Goal: Task Accomplishment & Management: Manage account settings

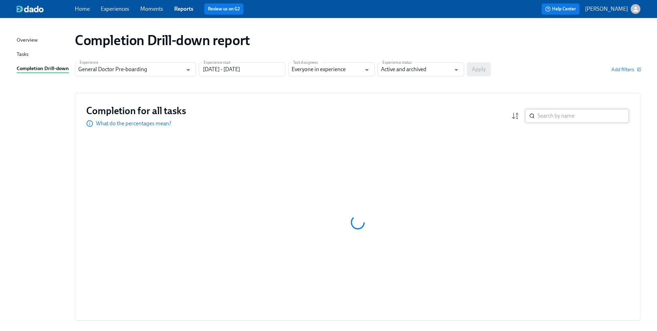
click at [559, 113] on input "search" at bounding box center [583, 116] width 91 height 14
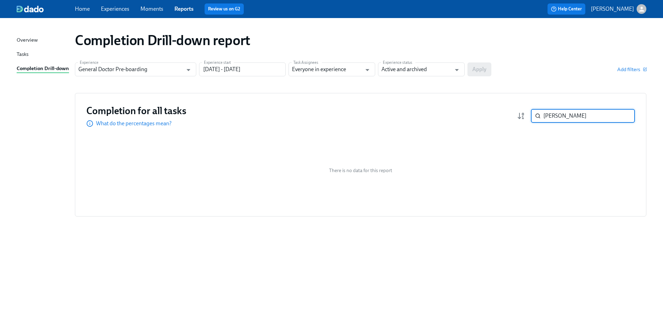
type input "[PERSON_NAME]"
click at [373, 156] on div "There is no data for this report" at bounding box center [360, 169] width 548 height 69
click at [595, 117] on input "[PERSON_NAME]" at bounding box center [588, 116] width 91 height 14
click at [623, 118] on input "[PERSON_NAME]" at bounding box center [588, 116] width 91 height 14
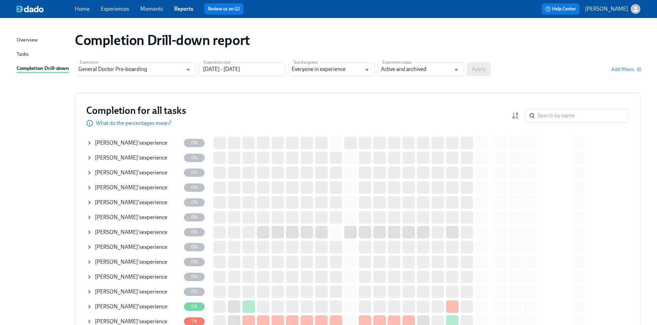
click at [88, 173] on icon at bounding box center [90, 173] width 6 height 6
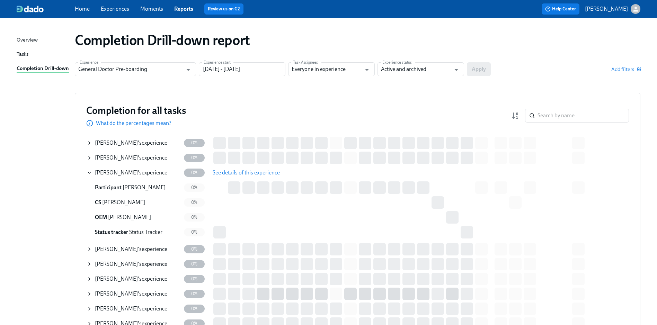
click at [236, 175] on span "See details of this experience" at bounding box center [246, 172] width 67 height 7
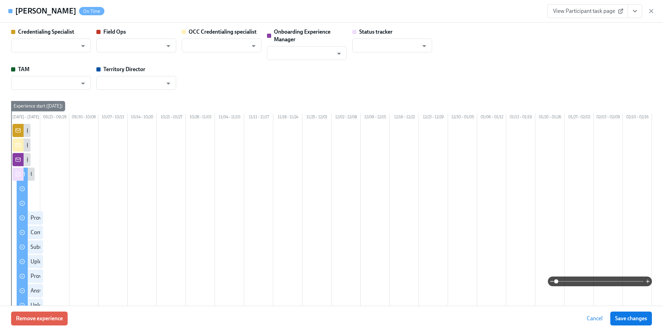
type input "[PERSON_NAME]"
type input "Status Tracker"
type input "[PERSON_NAME]"
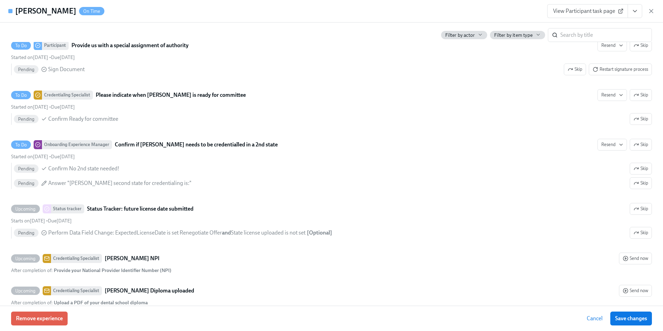
scroll to position [1594, 0]
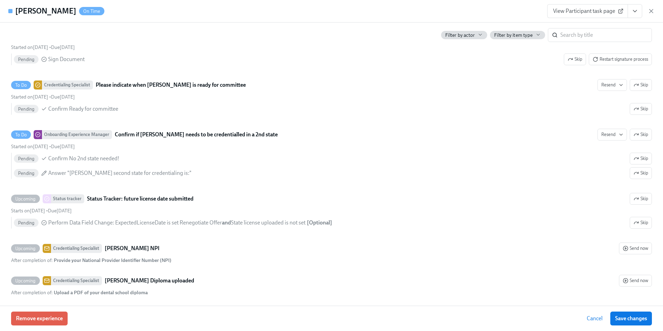
type input "[PERSON_NAME]"
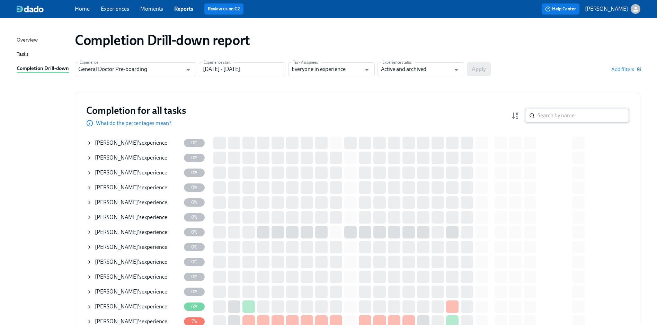
click at [562, 114] on input "search" at bounding box center [583, 116] width 91 height 14
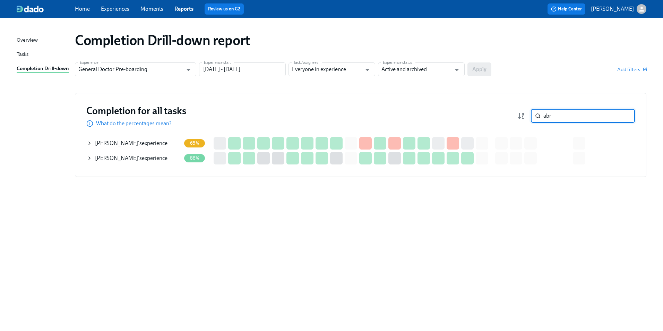
type input "abr"
click at [89, 141] on icon at bounding box center [90, 143] width 6 height 6
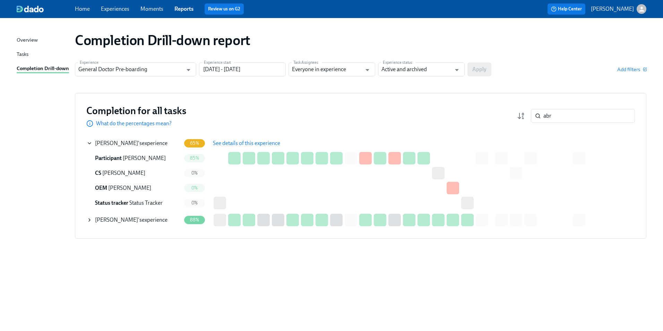
click at [86, 143] on div "Completion for all tasks What do the percentages mean? abr ​ Completion for all…" at bounding box center [360, 166] width 571 height 146
click at [219, 142] on span "See details of this experience" at bounding box center [246, 143] width 67 height 7
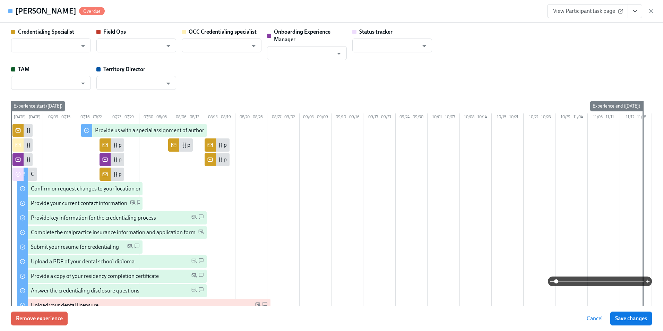
type input "[PERSON_NAME]"
type input "Sanaz Shad"
type input "[PERSON_NAME]"
type input "Status Tracker"
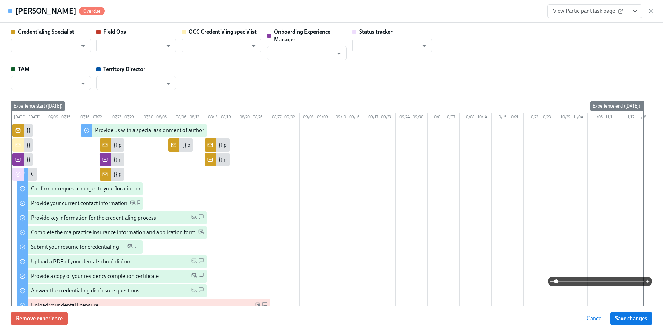
type input "[PERSON_NAME]"
click at [624, 8] on link "View Participant task page" at bounding box center [587, 11] width 81 height 14
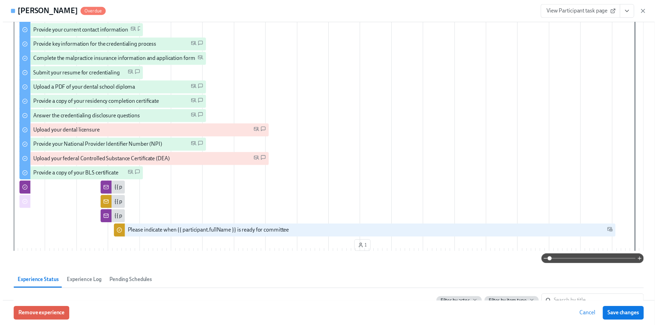
scroll to position [173, 0]
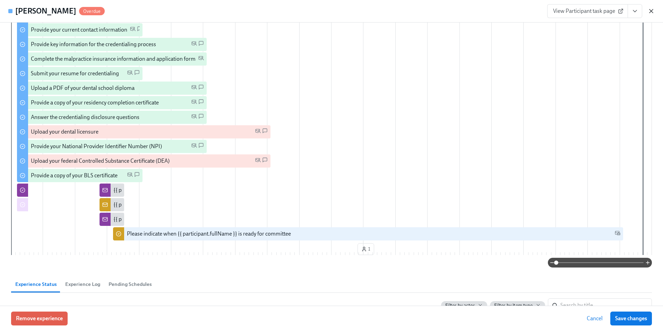
click at [648, 12] on icon "button" at bounding box center [650, 11] width 7 height 7
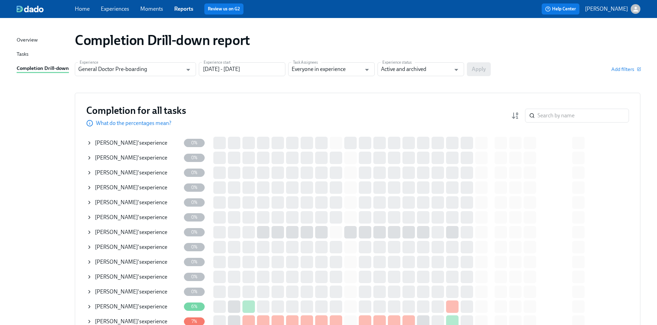
click at [545, 51] on div "Completion Drill-down report" at bounding box center [357, 40] width 577 height 28
click at [90, 173] on icon at bounding box center [89, 173] width 1 height 3
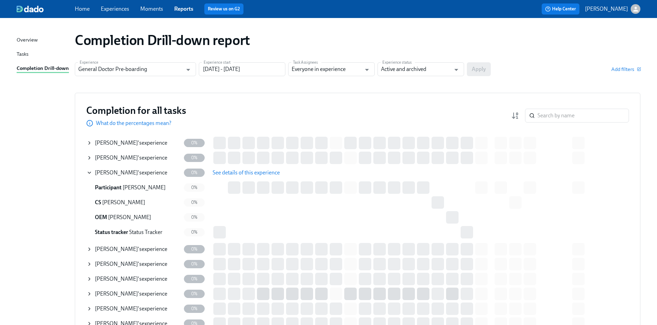
click at [233, 170] on span "See details of this experience" at bounding box center [246, 172] width 67 height 7
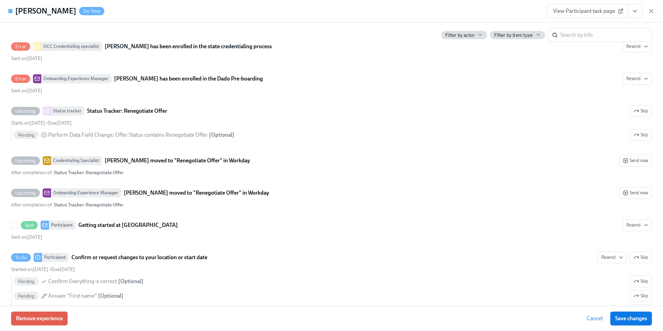
scroll to position [485, 0]
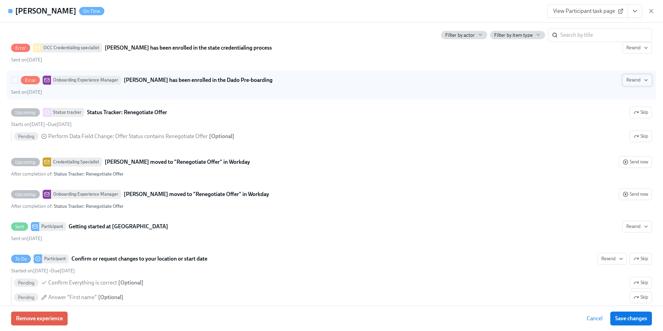
click at [628, 84] on span "Resend" at bounding box center [637, 80] width 22 height 7
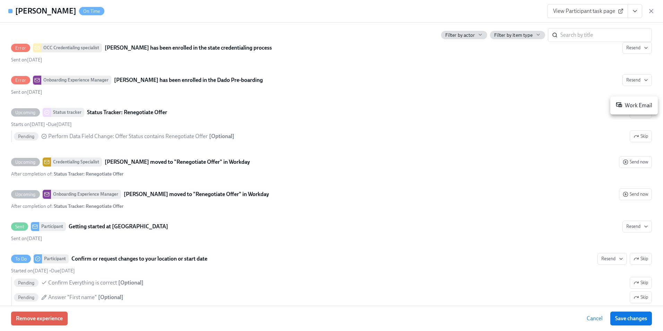
click at [631, 105] on div "Work Email" at bounding box center [633, 105] width 36 height 8
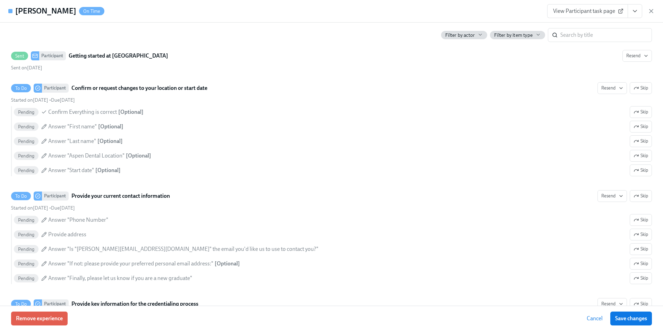
scroll to position [651, 0]
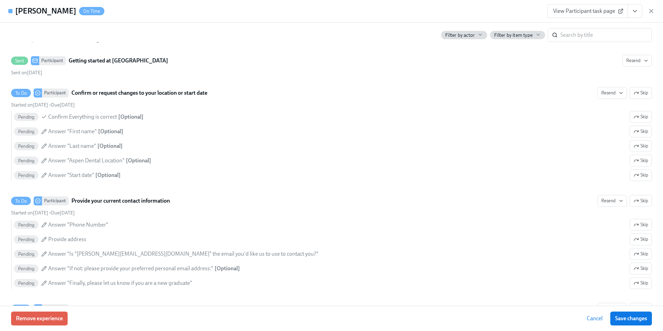
click at [625, 12] on link "View Participant task page" at bounding box center [587, 11] width 81 height 14
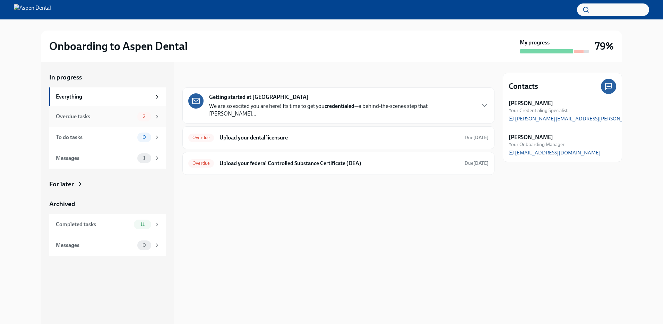
click at [157, 117] on icon at bounding box center [157, 116] width 2 height 3
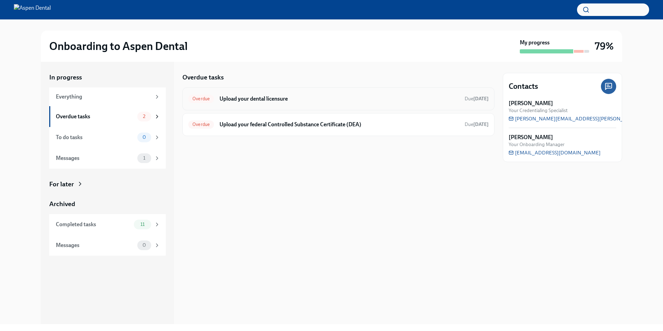
click at [347, 99] on h6 "Upload your dental licensure" at bounding box center [338, 99] width 239 height 8
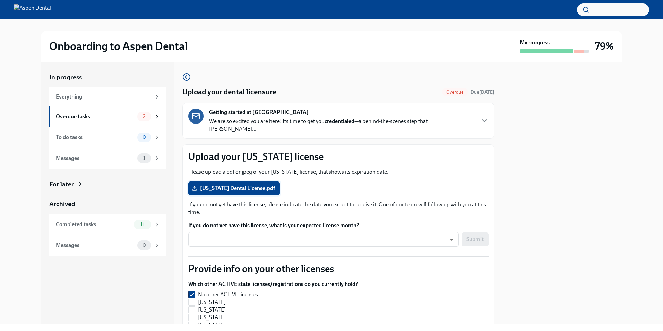
click at [223, 181] on label "Texas Dental License.pdf" at bounding box center [233, 188] width 91 height 14
click at [0, 0] on input "Texas Dental License.pdf" at bounding box center [0, 0] width 0 height 0
click at [146, 115] on span "2" at bounding box center [144, 116] width 11 height 5
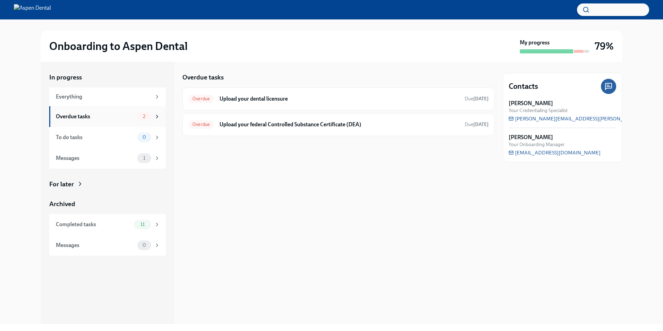
click at [155, 119] on icon at bounding box center [157, 116] width 6 height 6
click at [333, 99] on h6 "Upload your dental licensure" at bounding box center [338, 99] width 239 height 8
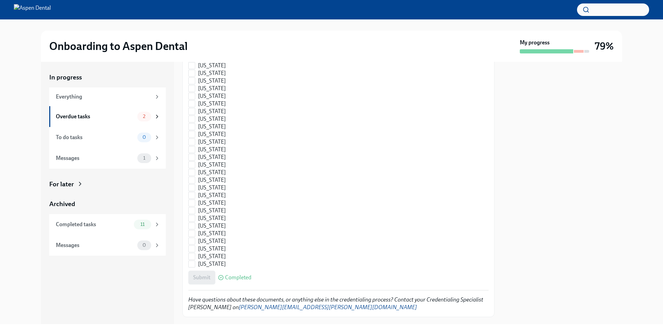
scroll to position [977, 0]
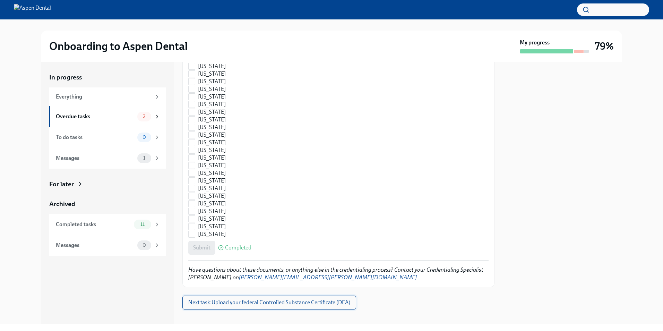
click at [252, 295] on button "Next task : Upload your federal Controlled Substance Certificate (DEA)" at bounding box center [269, 302] width 174 height 14
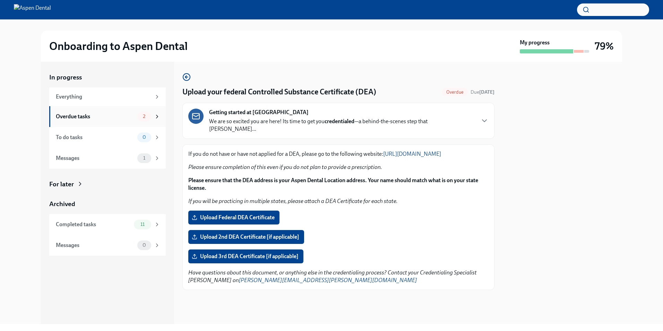
click at [143, 115] on span "2" at bounding box center [144, 116] width 11 height 5
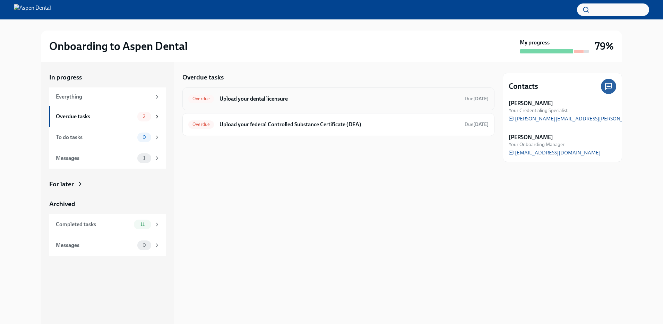
click at [416, 107] on div "Overdue Upload your dental licensure Due Aug 28th" at bounding box center [338, 98] width 312 height 23
click at [412, 93] on div "Overdue Upload your dental licensure Due Aug 28th" at bounding box center [338, 98] width 300 height 11
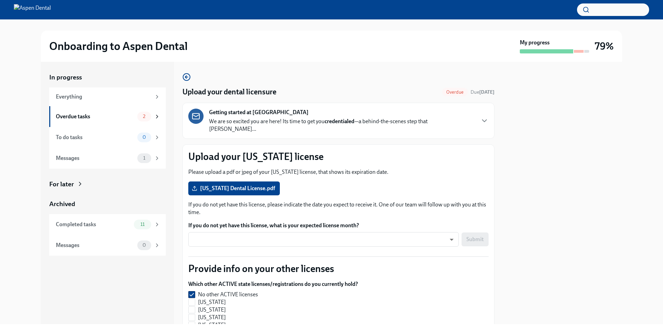
scroll to position [35, 0]
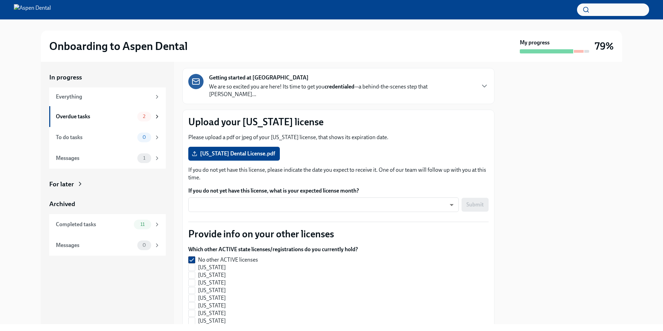
click at [433, 87] on p "We are so excited you are here! Its time to get you credentialed —a behind-the-…" at bounding box center [341, 90] width 265 height 15
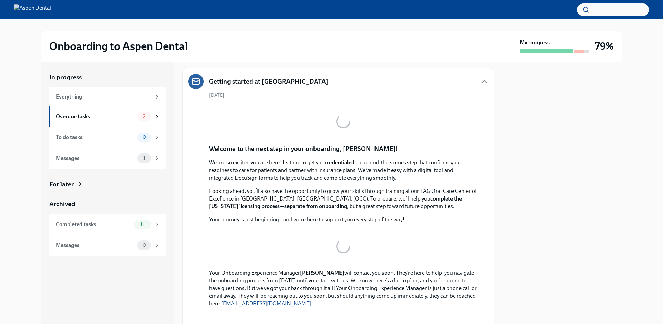
click at [447, 87] on div "Getting started at [GEOGRAPHIC_DATA]" at bounding box center [338, 81] width 300 height 15
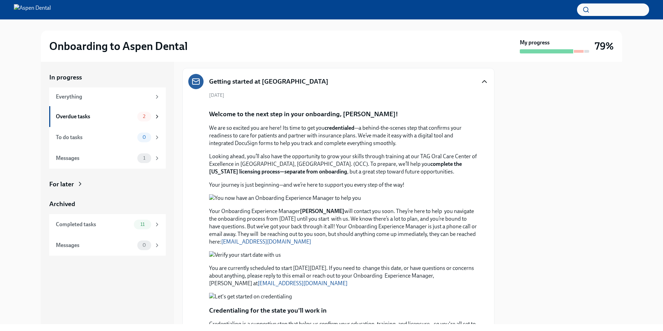
click at [480, 81] on icon "button" at bounding box center [484, 81] width 8 height 8
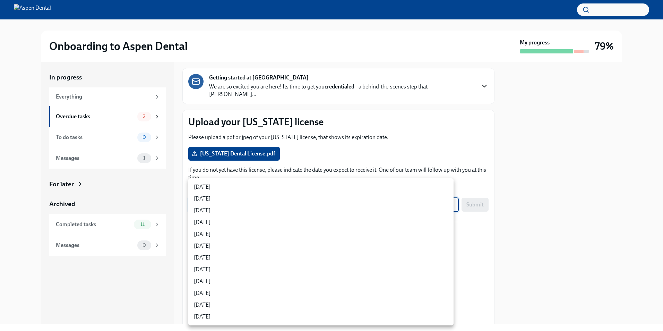
click at [357, 199] on body "Onboarding to Aspen Dental My progress 79% In progress Everything Overdue tasks…" at bounding box center [331, 165] width 663 height 331
click at [366, 174] on div at bounding box center [331, 165] width 663 height 331
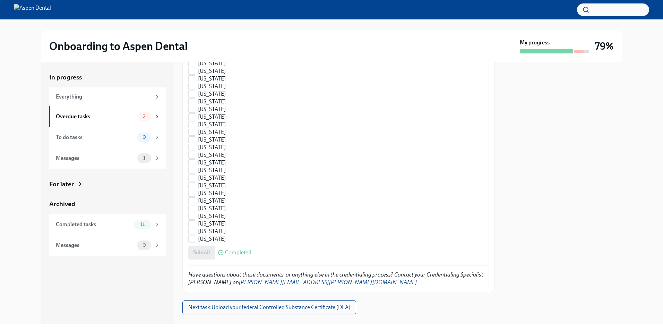
scroll to position [977, 0]
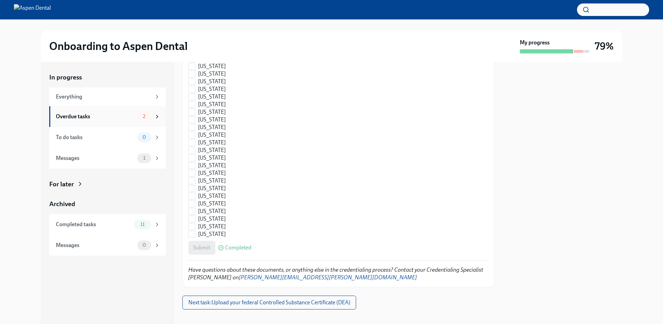
click at [156, 119] on icon at bounding box center [157, 116] width 6 height 6
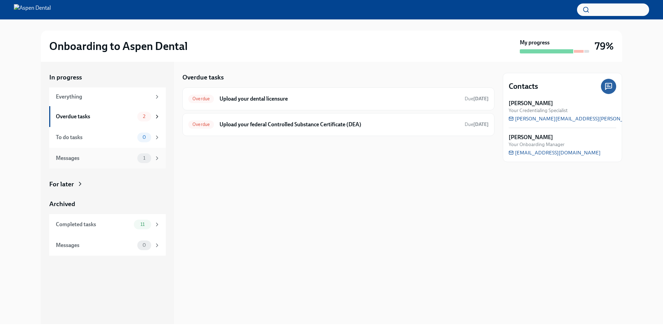
click at [144, 163] on div "Messages 1" at bounding box center [107, 158] width 116 height 21
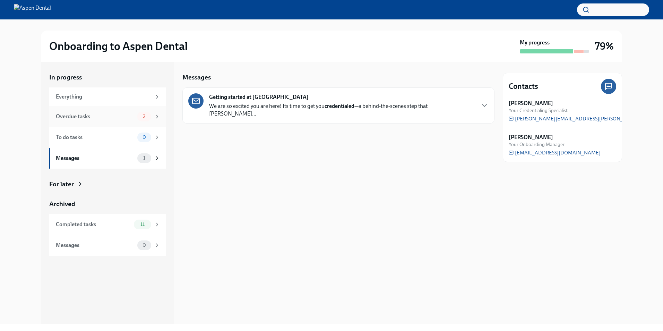
click at [154, 115] on div "2" at bounding box center [148, 117] width 23 height 10
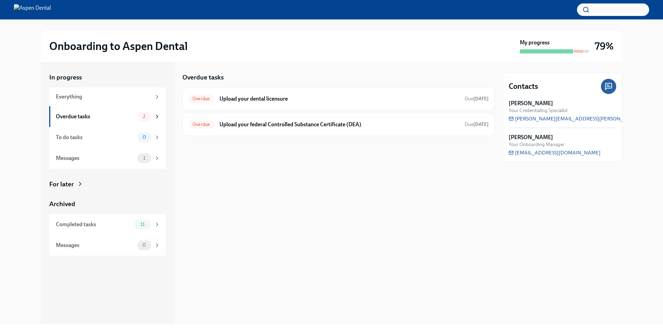
click at [599, 45] on h3 "79%" at bounding box center [603, 46] width 19 height 12
click at [637, 49] on div "Onboarding to Aspen Dental My progress 79%" at bounding box center [331, 45] width 640 height 31
click at [630, 64] on div "In progress Everything Overdue tasks 2 To do tasks 0 Messages 1 For later Archi…" at bounding box center [331, 193] width 640 height 262
click at [554, 68] on div "Contacts Kyle McFarlan Your Credentialing Specialist kyle.mcfarlan@aspendental.…" at bounding box center [561, 193] width 119 height 262
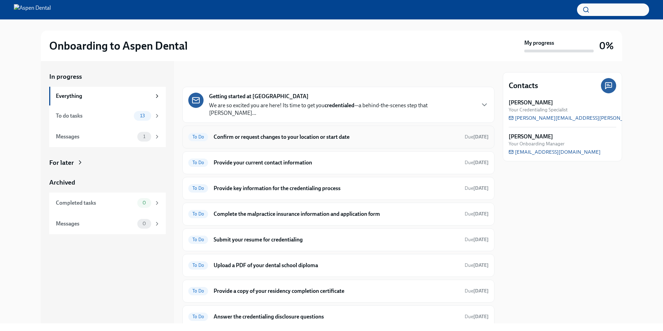
click at [290, 133] on h6 "Confirm or request changes to your location or start date" at bounding box center [335, 137] width 245 height 8
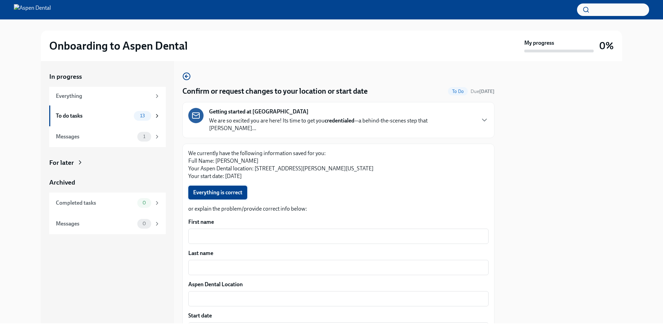
click at [200, 185] on button "Everything is correct" at bounding box center [217, 192] width 59 height 14
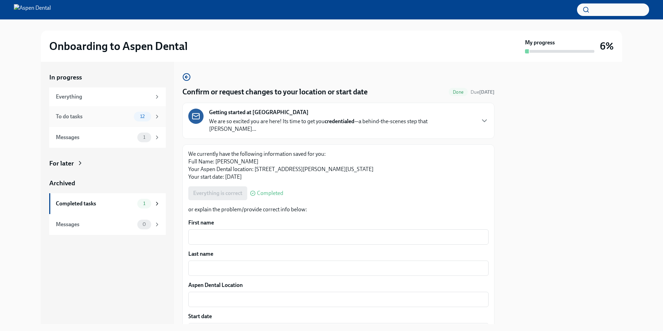
click at [149, 118] on span "12" at bounding box center [142, 116] width 13 height 5
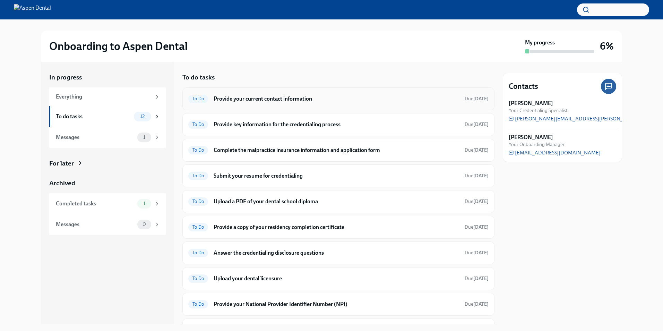
click at [315, 109] on div "To Do Provide your current contact information Due in 2 days" at bounding box center [338, 98] width 312 height 23
click at [279, 91] on div "To Do Provide your current contact information Due in 2 days" at bounding box center [338, 98] width 312 height 23
click at [146, 117] on span "12" at bounding box center [142, 116] width 13 height 5
click at [134, 205] on div "Completed tasks" at bounding box center [95, 204] width 79 height 8
